Goal: Information Seeking & Learning: Find specific fact

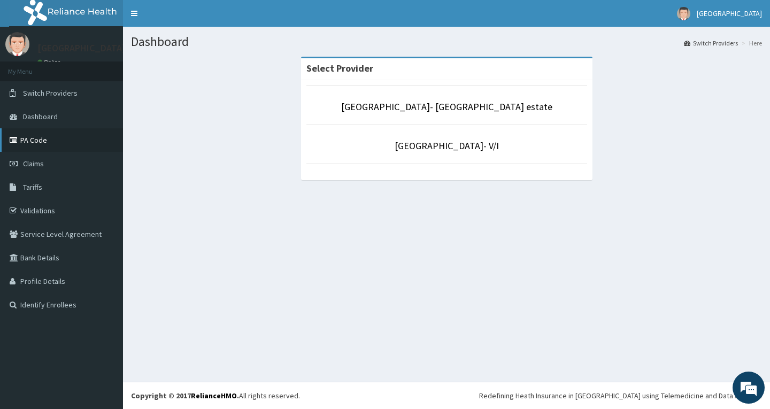
click at [48, 135] on link "PA Code" at bounding box center [61, 140] width 123 height 24
click at [47, 182] on link "Tariffs" at bounding box center [61, 187] width 123 height 24
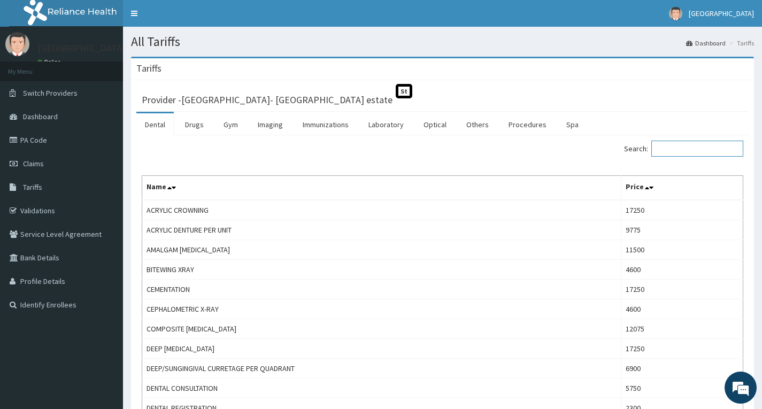
click at [714, 153] on input "Search:" at bounding box center [698, 149] width 92 height 16
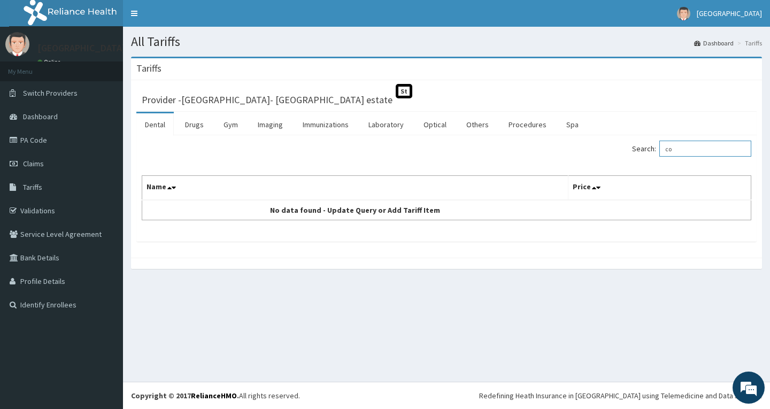
type input "c"
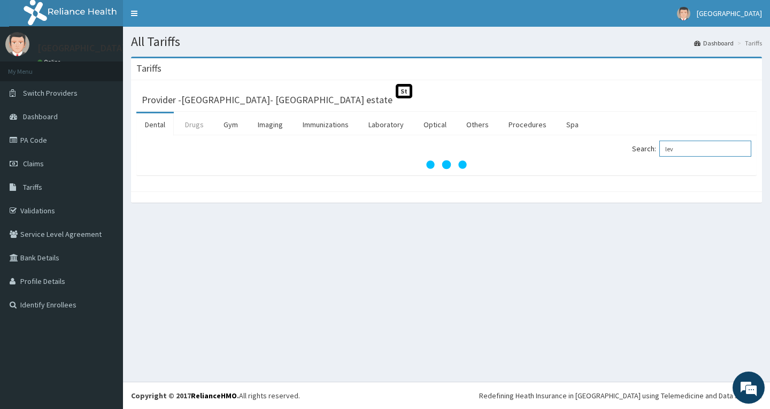
type input "lev"
click at [179, 129] on link "Drugs" at bounding box center [195, 124] width 36 height 22
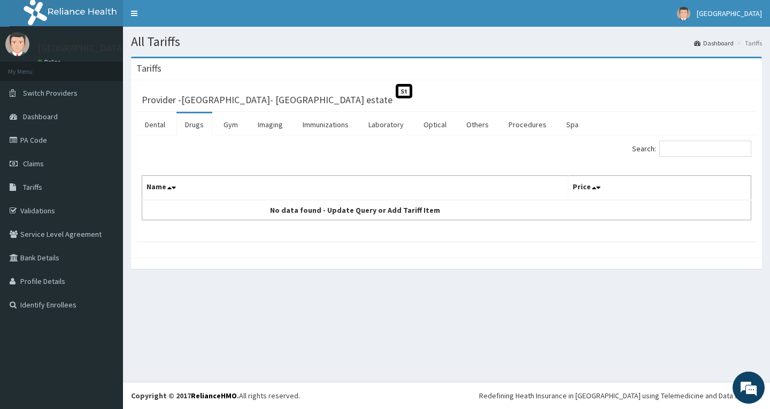
click at [190, 125] on link "Drugs" at bounding box center [195, 124] width 36 height 22
click at [706, 147] on input "Search:" at bounding box center [706, 149] width 92 height 16
type input "levo"
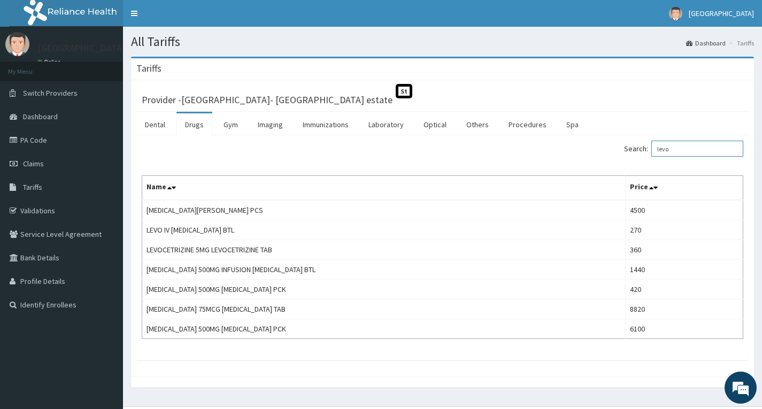
drag, startPoint x: 692, startPoint y: 150, endPoint x: 557, endPoint y: 174, distance: 137.4
click at [557, 174] on div "Search: levo Name Price JADELLE LEVORNOGESTREL PCS 4500 LEVO IV LEVOFLOXACIN BT…" at bounding box center [443, 240] width 602 height 198
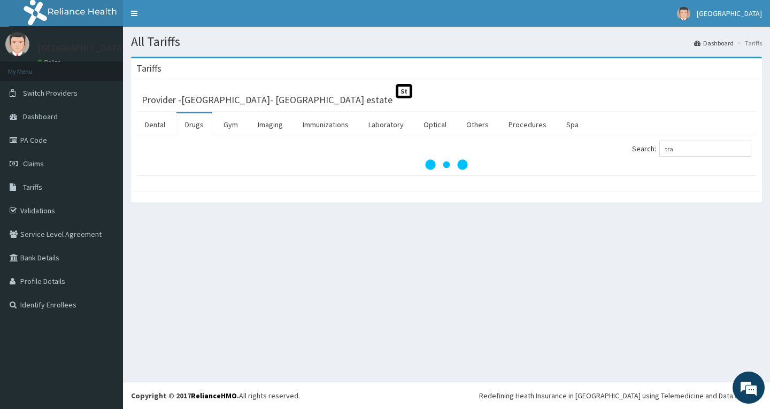
drag, startPoint x: 307, startPoint y: 213, endPoint x: 261, endPoint y: 217, distance: 45.6
type input "tr"
drag, startPoint x: 694, startPoint y: 149, endPoint x: 611, endPoint y: 150, distance: 83.5
click at [611, 150] on div "Search: tr" at bounding box center [603, 150] width 297 height 19
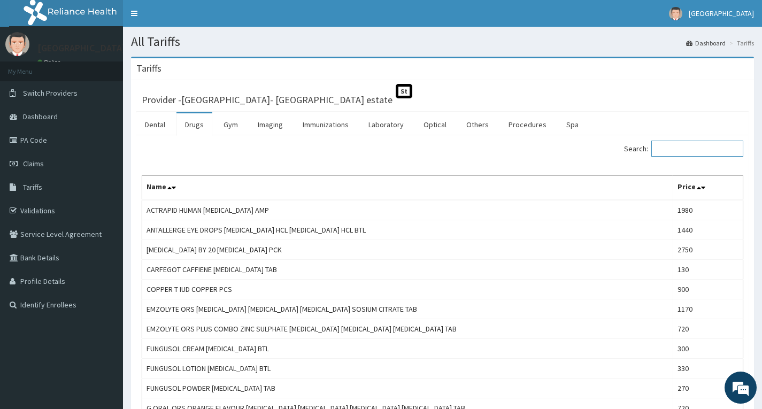
paste input "TRANEXAMIC ACID 500MG TAB"
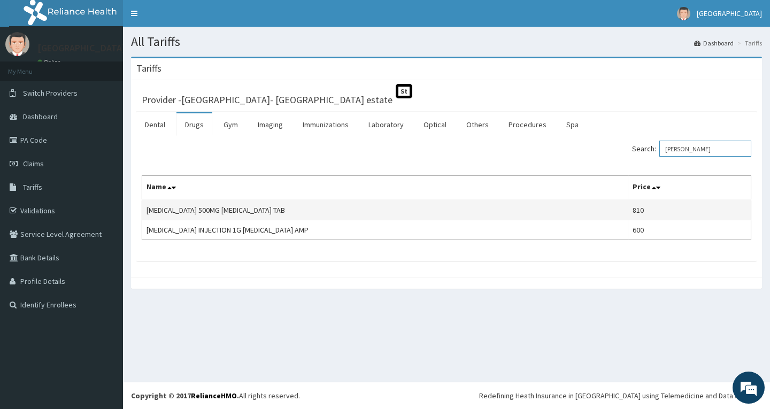
type input "TRAN"
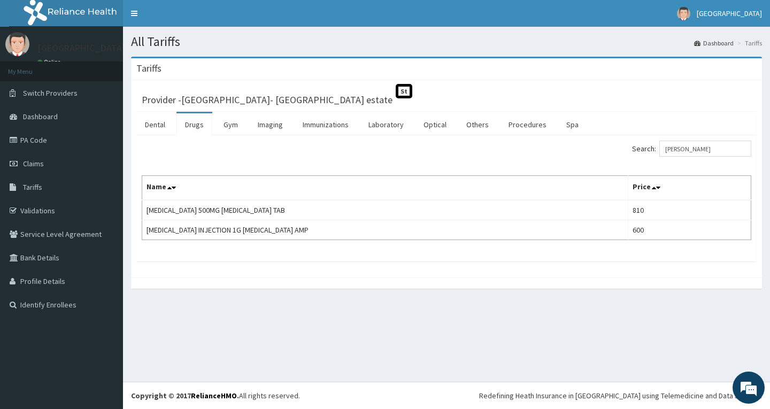
drag, startPoint x: 323, startPoint y: 210, endPoint x: 140, endPoint y: 207, distance: 183.0
click at [140, 207] on div "Search: TRAN Name Price TRANEXAMIC ACID 500MG TRANEXAMIC ACID TAB 810 TRANEXAMI…" at bounding box center [446, 198] width 621 height 126
click at [205, 209] on td "TRANEXAMIC ACID 500MG TRANEXAMIC ACID TAB" at bounding box center [385, 210] width 486 height 20
drag, startPoint x: 299, startPoint y: 209, endPoint x: 147, endPoint y: 213, distance: 152.5
click at [147, 213] on td "TRANEXAMIC ACID 500MG TRANEXAMIC ACID TAB" at bounding box center [385, 210] width 486 height 20
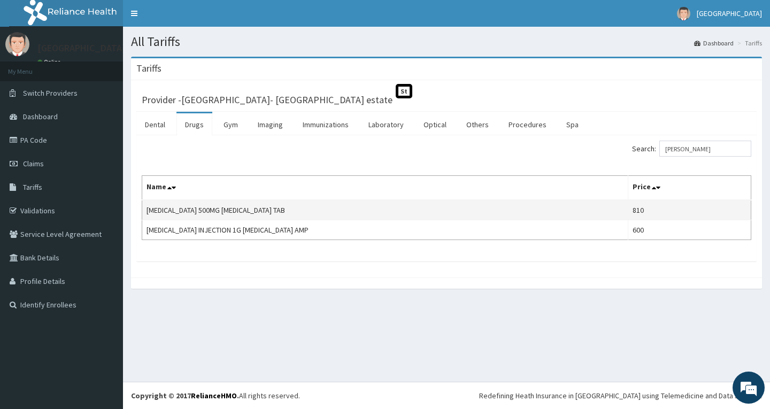
click at [147, 213] on td "TRANEXAMIC ACID 500MG TRANEXAMIC ACID TAB" at bounding box center [385, 210] width 486 height 20
drag, startPoint x: 147, startPoint y: 213, endPoint x: 289, endPoint y: 286, distance: 160.3
click at [289, 286] on div at bounding box center [446, 283] width 631 height 11
drag, startPoint x: 301, startPoint y: 211, endPoint x: 143, endPoint y: 216, distance: 158.4
click at [143, 216] on td "TRANEXAMIC ACID 500MG TRANEXAMIC ACID TAB" at bounding box center [385, 210] width 486 height 20
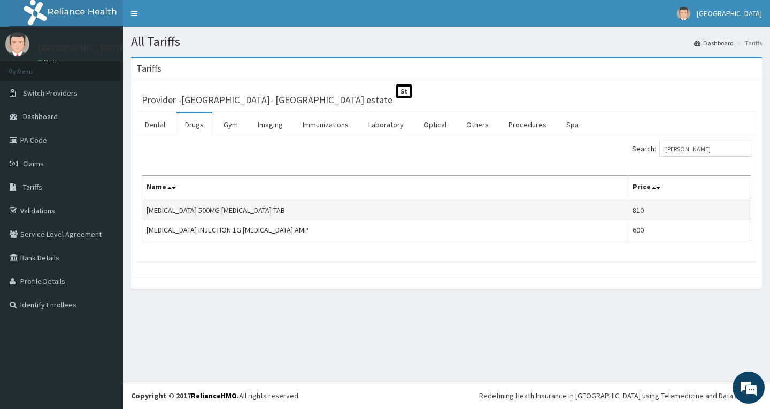
copy td "TRANEXAMIC ACID 500MG TRANEXAMIC ACID TAB"
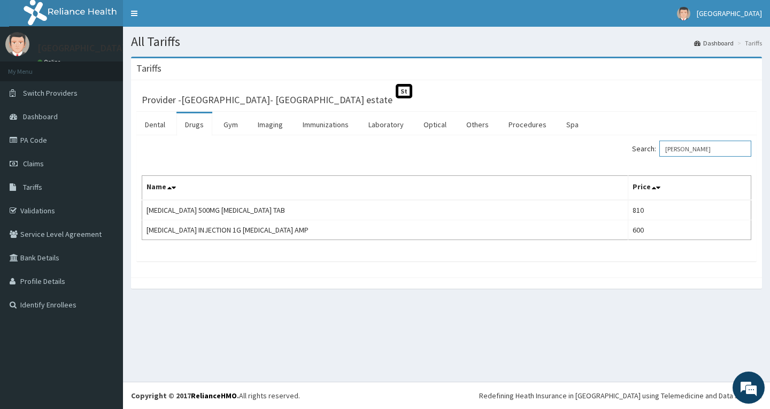
drag, startPoint x: 701, startPoint y: 154, endPoint x: 558, endPoint y: 151, distance: 142.9
click at [560, 151] on div "Search: TRAN" at bounding box center [603, 150] width 297 height 19
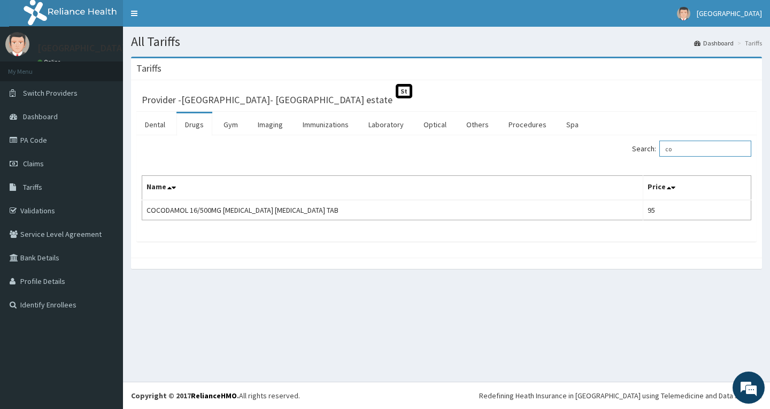
type input "c"
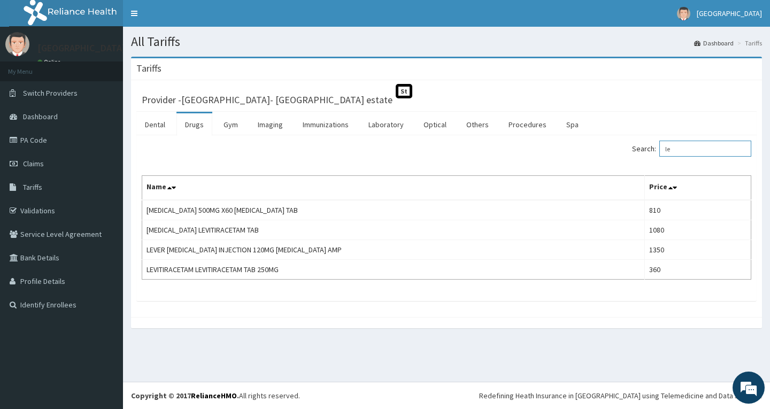
type input "l"
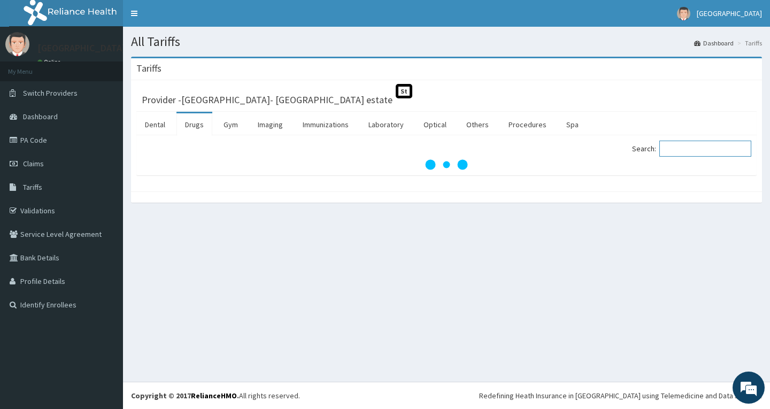
paste input "Levonorgestrel"
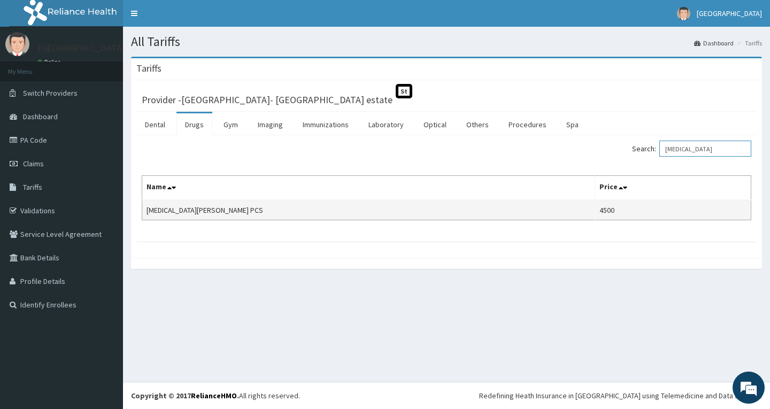
type input "Levonorgestrel"
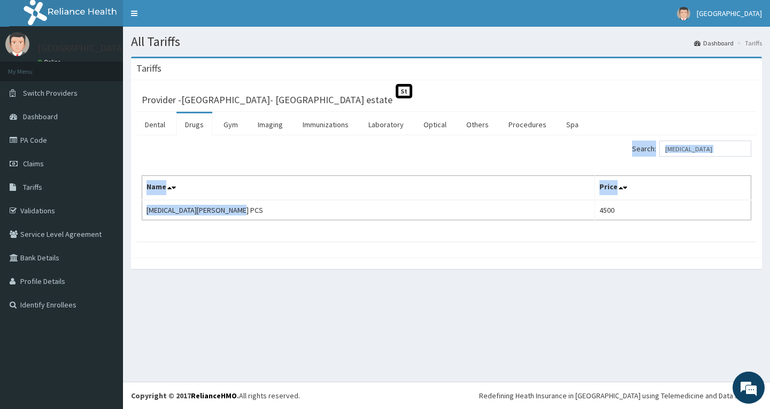
drag, startPoint x: 248, startPoint y: 212, endPoint x: 141, endPoint y: 213, distance: 106.4
click at [141, 213] on div "Search: Levonorgestrel Name Price JADELLE LEVORNOGESTREL PCS 4500" at bounding box center [446, 188] width 621 height 106
click at [267, 209] on td "JADELLE LEVORNOGESTREL PCS" at bounding box center [368, 210] width 453 height 20
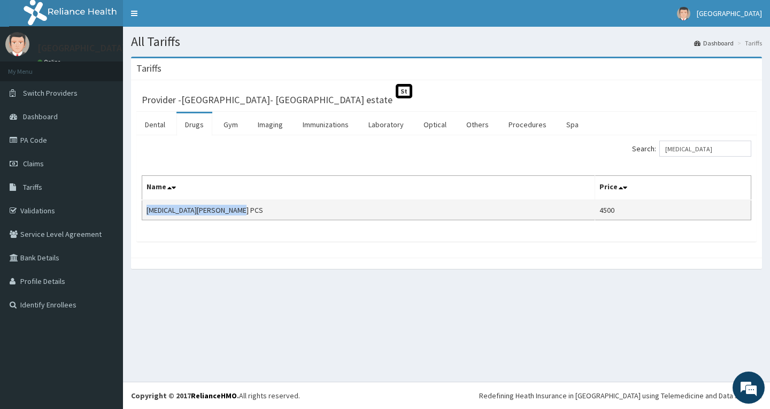
copy td "JADELLE LEVORNOGESTREL PCS"
drag, startPoint x: 252, startPoint y: 209, endPoint x: 144, endPoint y: 208, distance: 108.6
click at [144, 208] on td "JADELLE LEVORNOGESTREL PCS" at bounding box center [368, 210] width 453 height 20
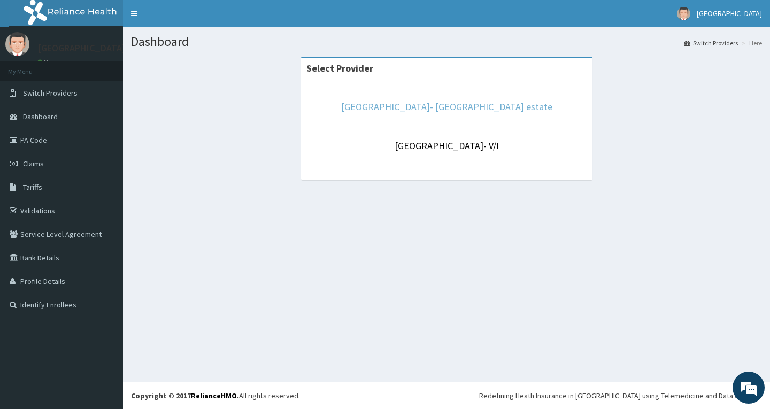
click at [428, 111] on link "[GEOGRAPHIC_DATA]- [GEOGRAPHIC_DATA] estate" at bounding box center [446, 107] width 211 height 12
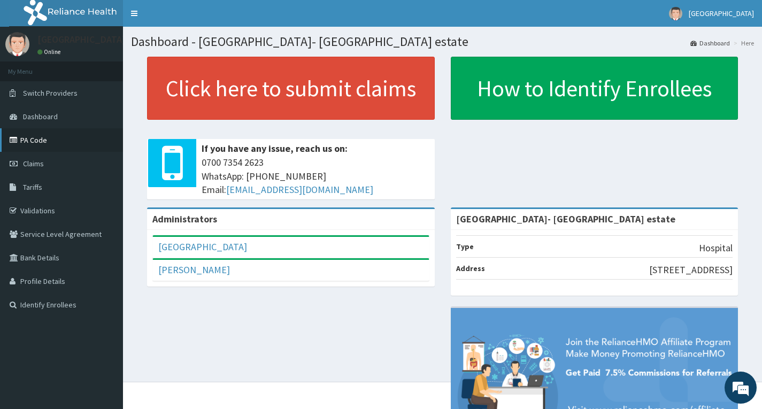
click at [71, 141] on link "PA Code" at bounding box center [61, 140] width 123 height 24
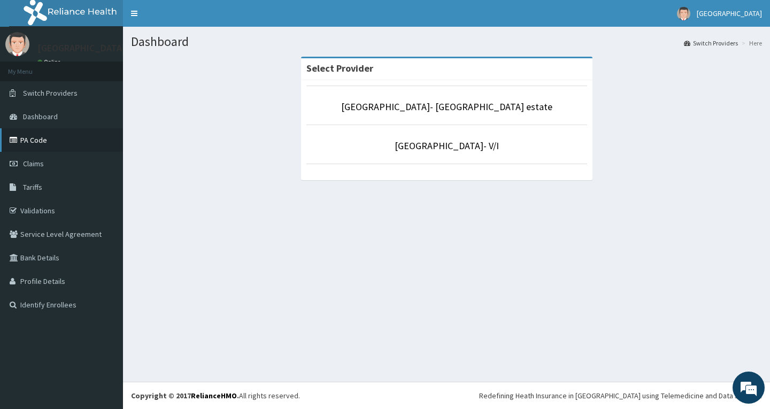
click at [63, 142] on link "PA Code" at bounding box center [61, 140] width 123 height 24
